Goal: Transaction & Acquisition: Purchase product/service

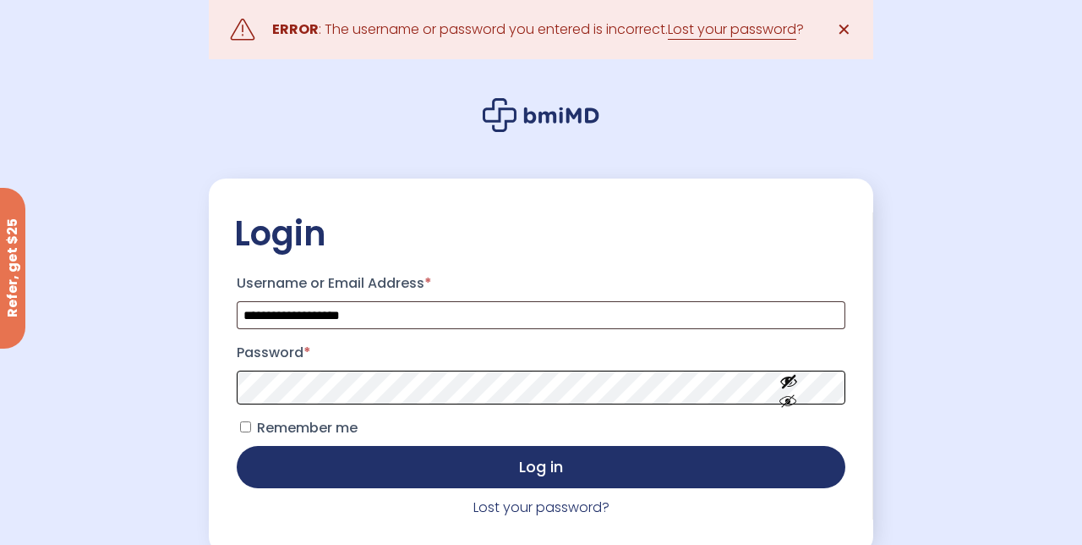
click at [237, 446] on button "Log in" at bounding box center [541, 467] width 609 height 42
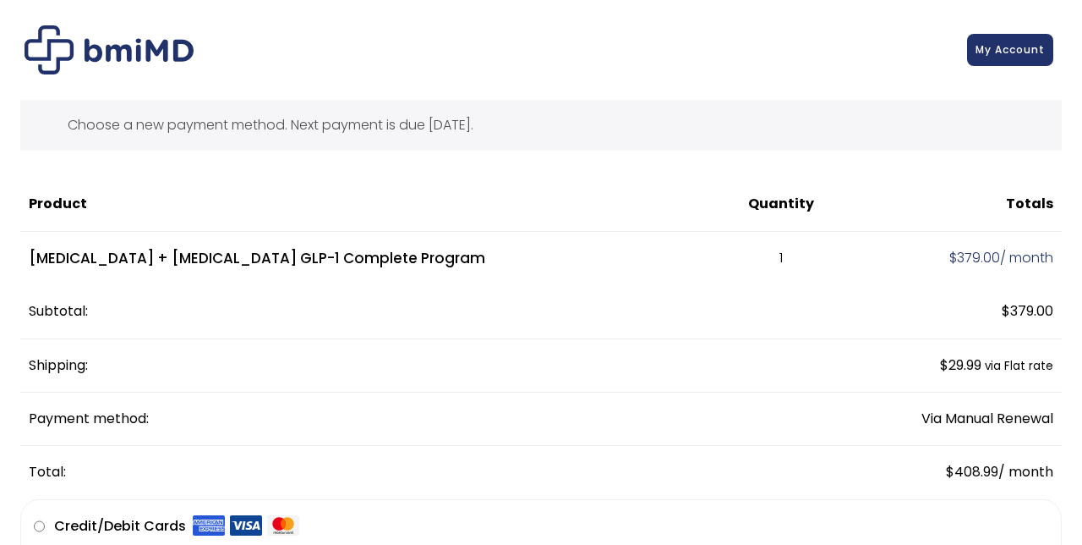
click at [61, 43] on img at bounding box center [109, 49] width 169 height 49
